Goal: Task Accomplishment & Management: Manage account settings

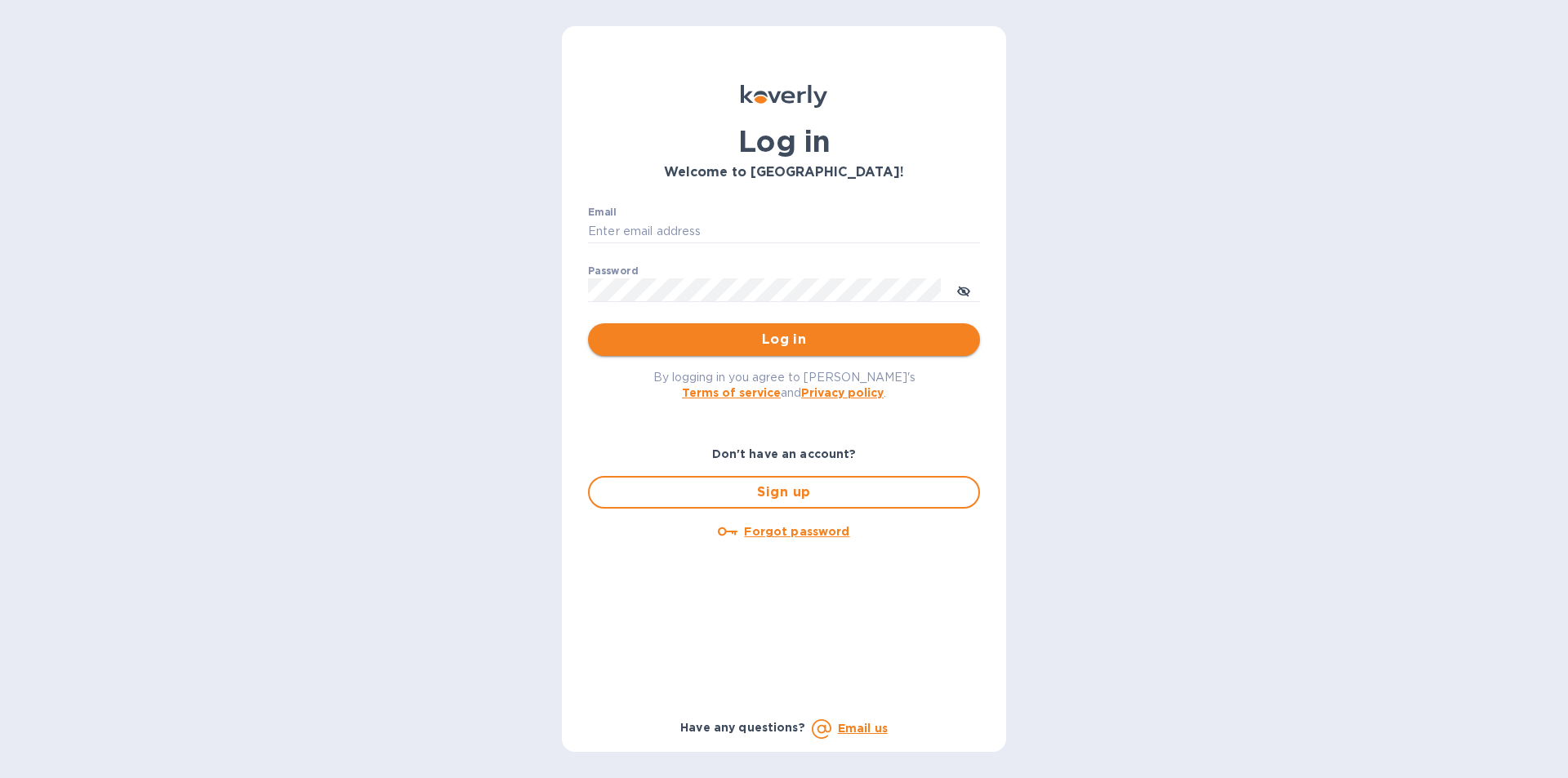
type input "[EMAIL_ADDRESS][DOMAIN_NAME]"
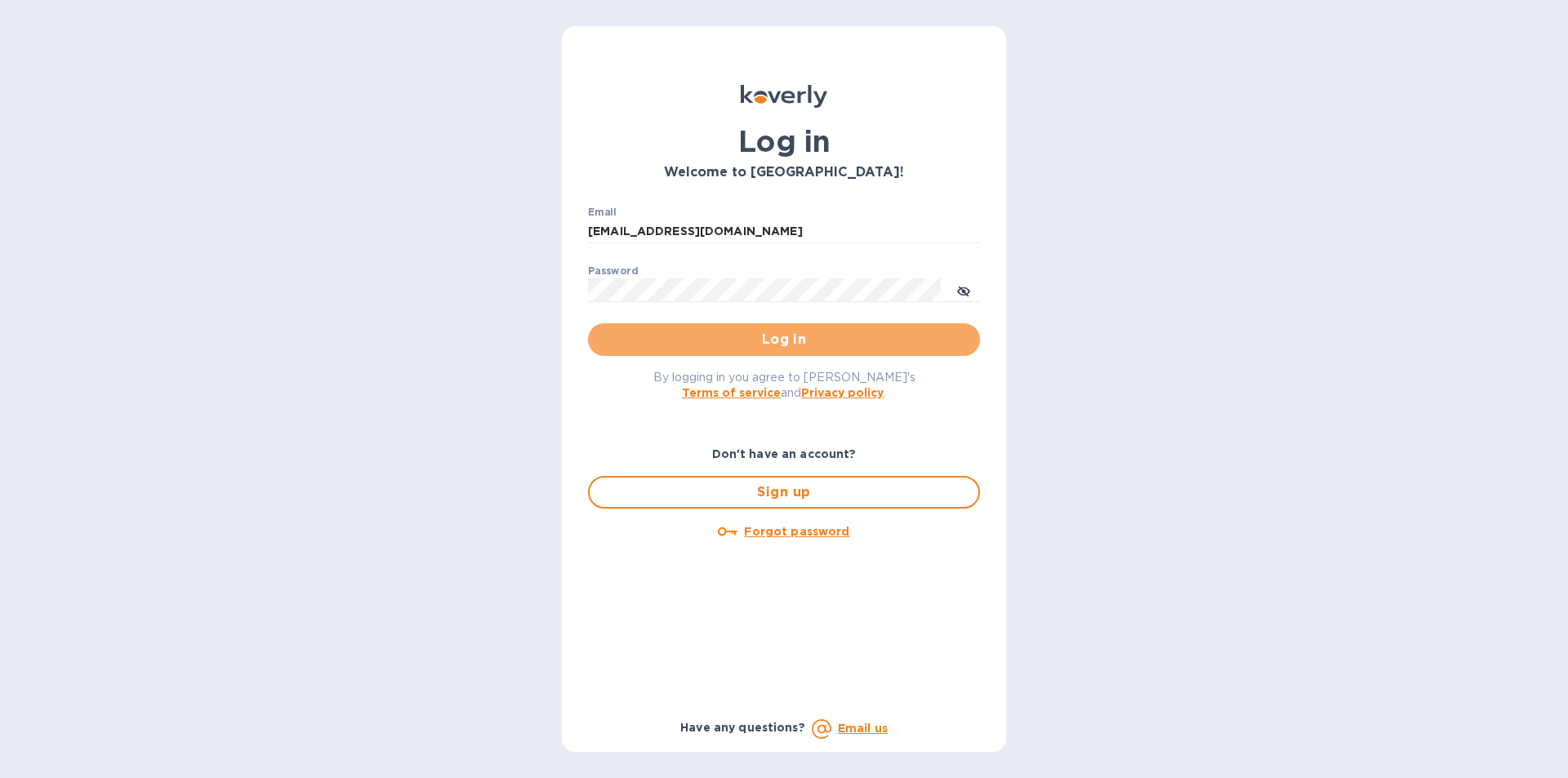
click at [836, 341] on span "Log in" at bounding box center [784, 339] width 366 height 19
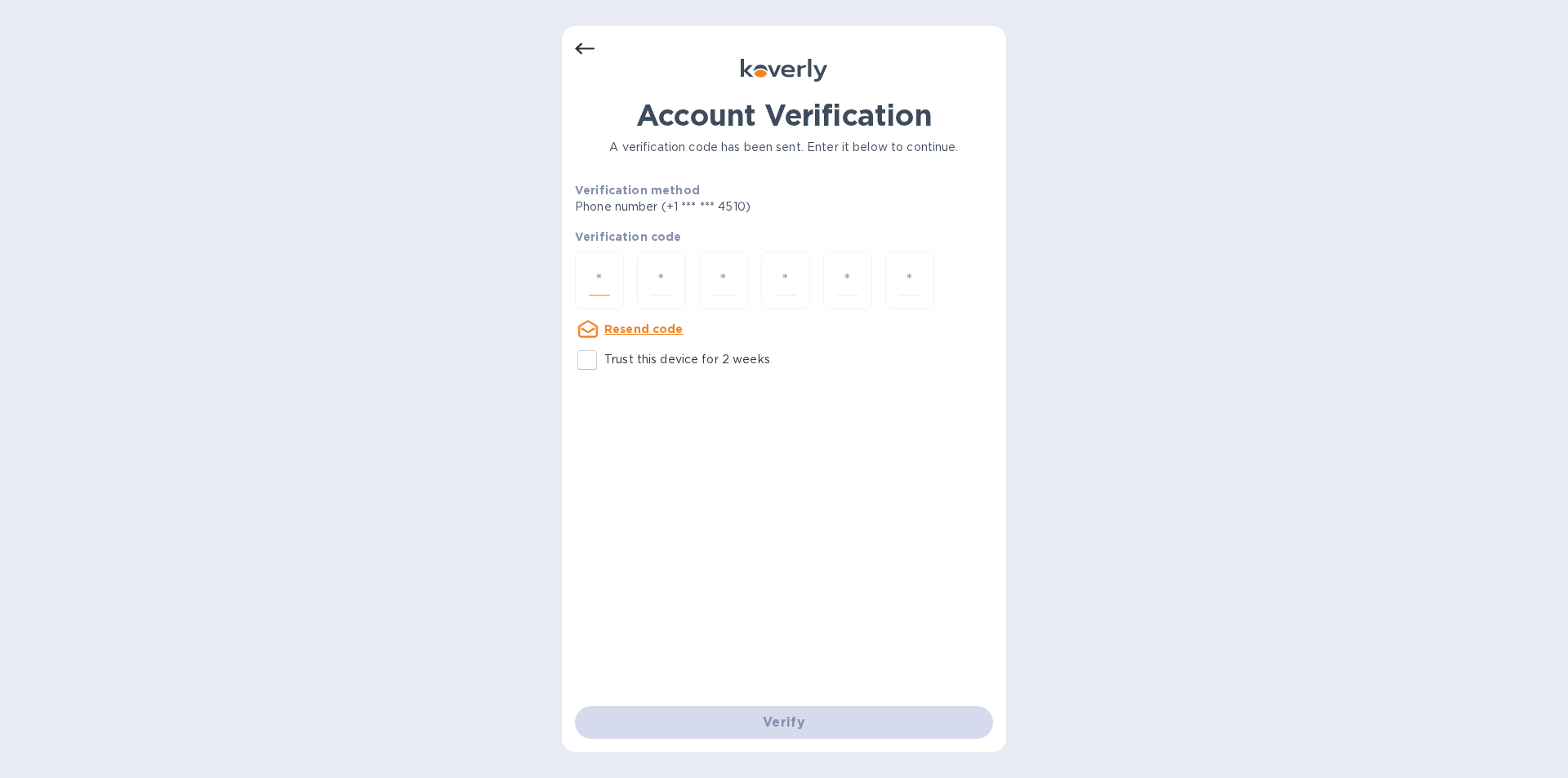
click at [591, 290] on input "number" at bounding box center [599, 280] width 21 height 30
type input "5"
type input "4"
type input "7"
type input "0"
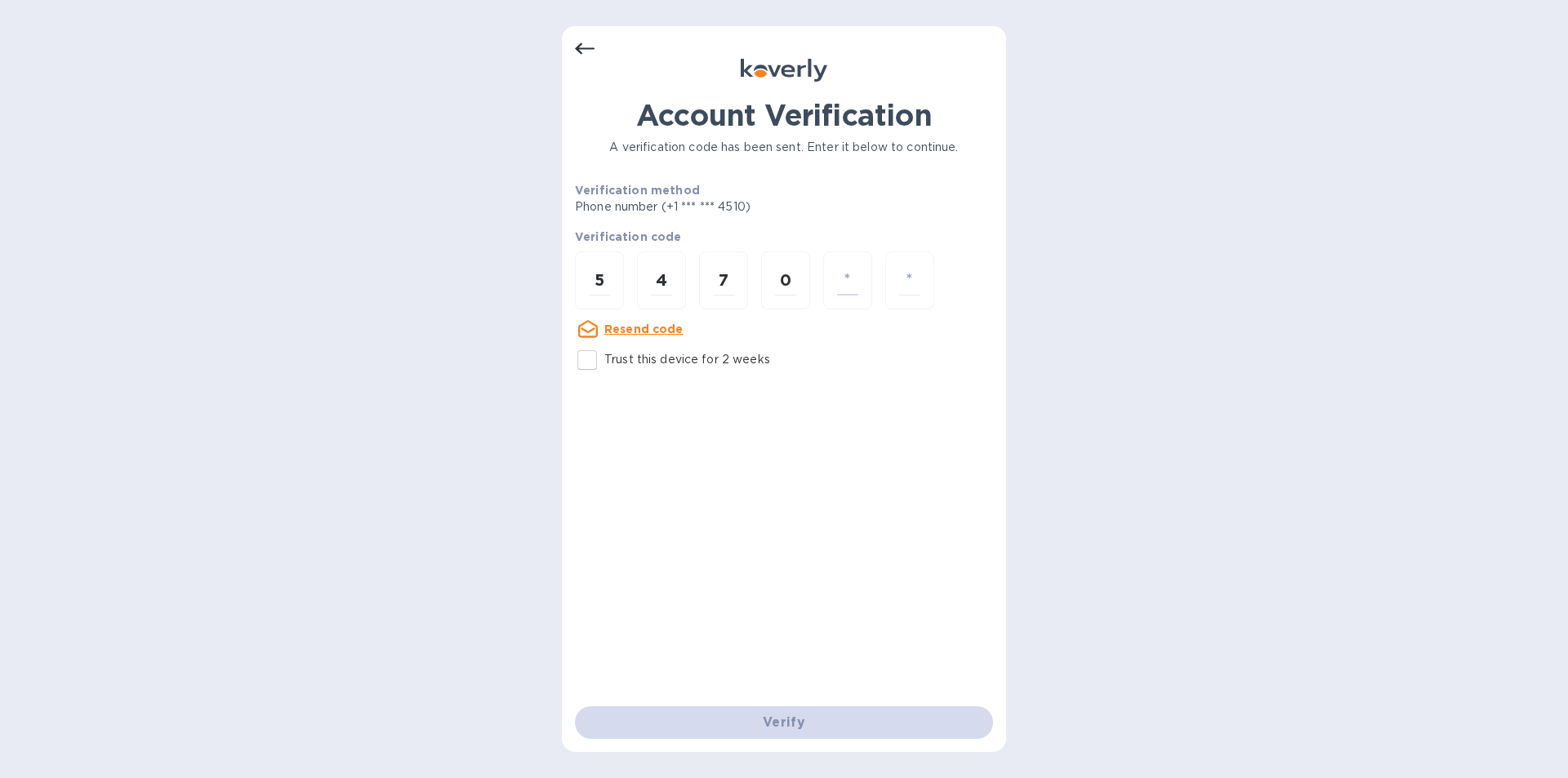
type input "6"
type input "1"
